Goal: Find specific page/section: Find specific page/section

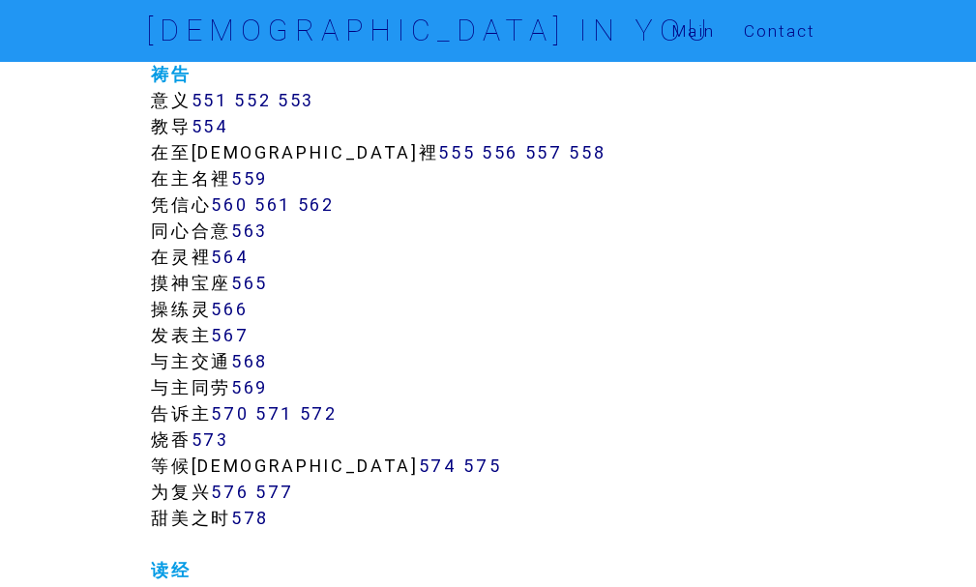
scroll to position [7065, 0]
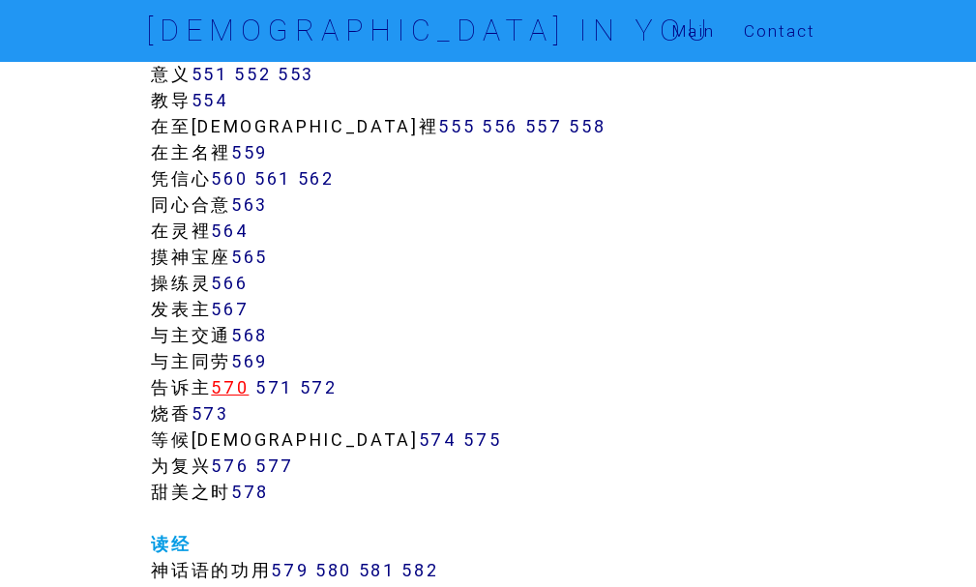
click at [244, 384] on link "570" at bounding box center [230, 387] width 38 height 22
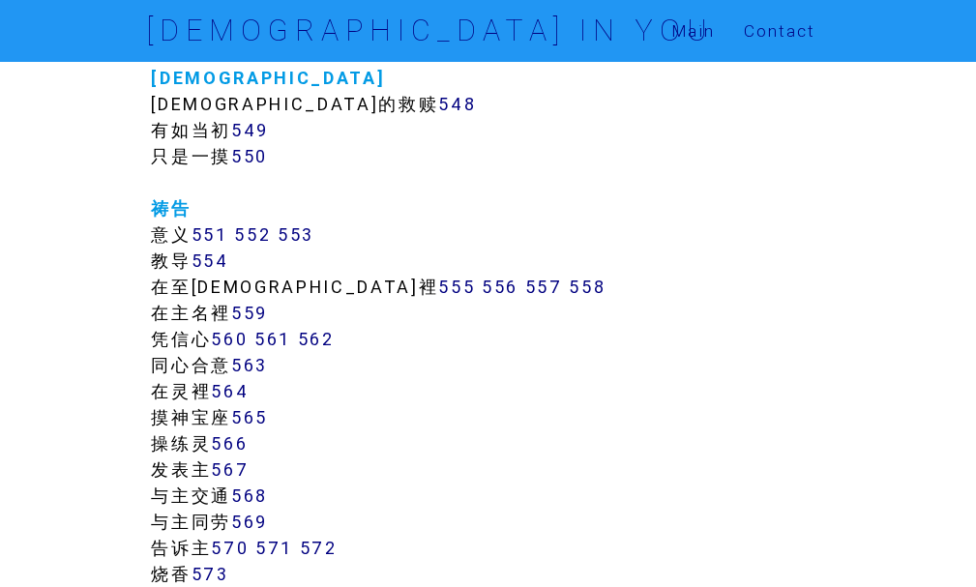
scroll to position [6871, 0]
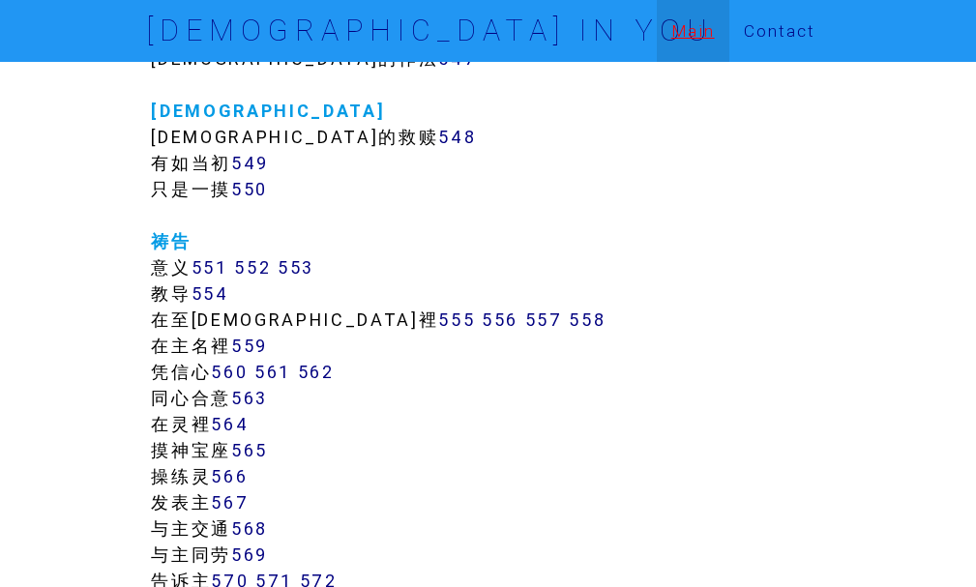
click at [678, 15] on link "Main" at bounding box center [693, 31] width 73 height 62
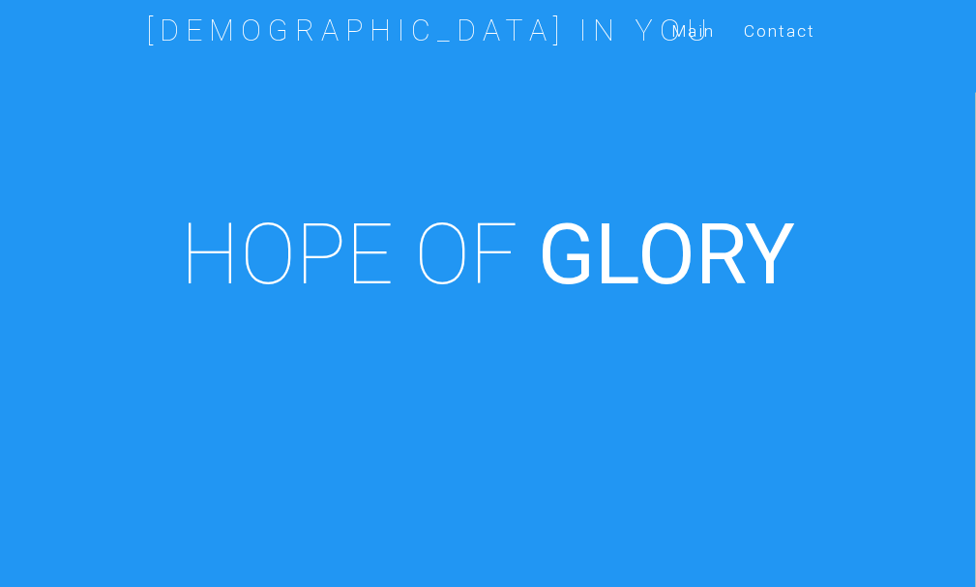
scroll to position [674, 0]
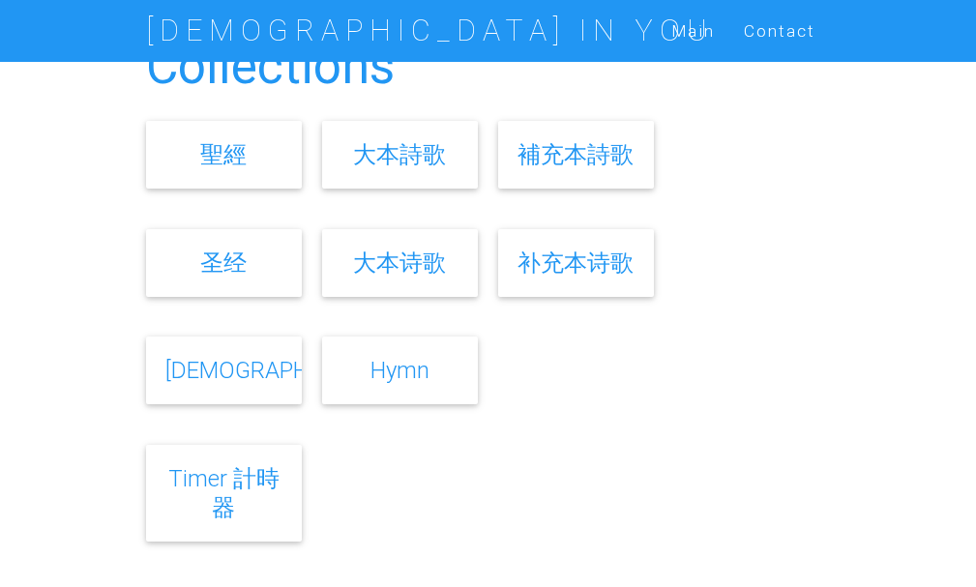
click at [420, 267] on link "大本诗歌" at bounding box center [399, 263] width 93 height 28
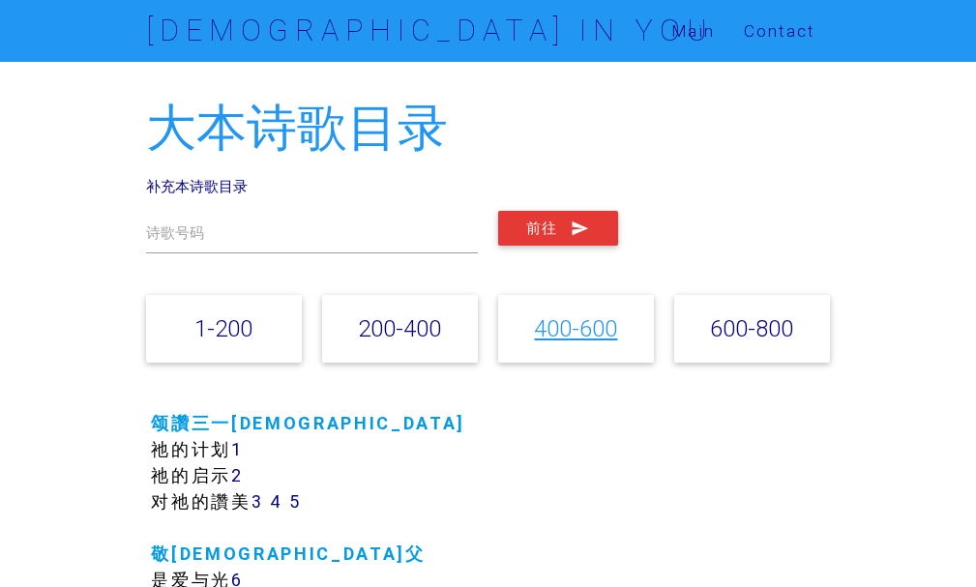
click at [585, 340] on link "400-600" at bounding box center [575, 329] width 83 height 28
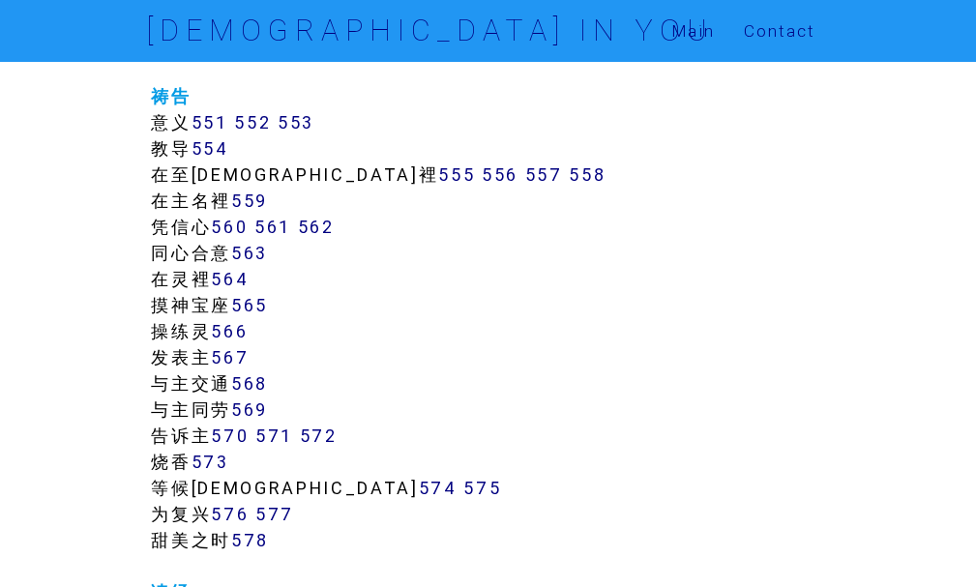
scroll to position [7018, 0]
